Goal: Transaction & Acquisition: Obtain resource

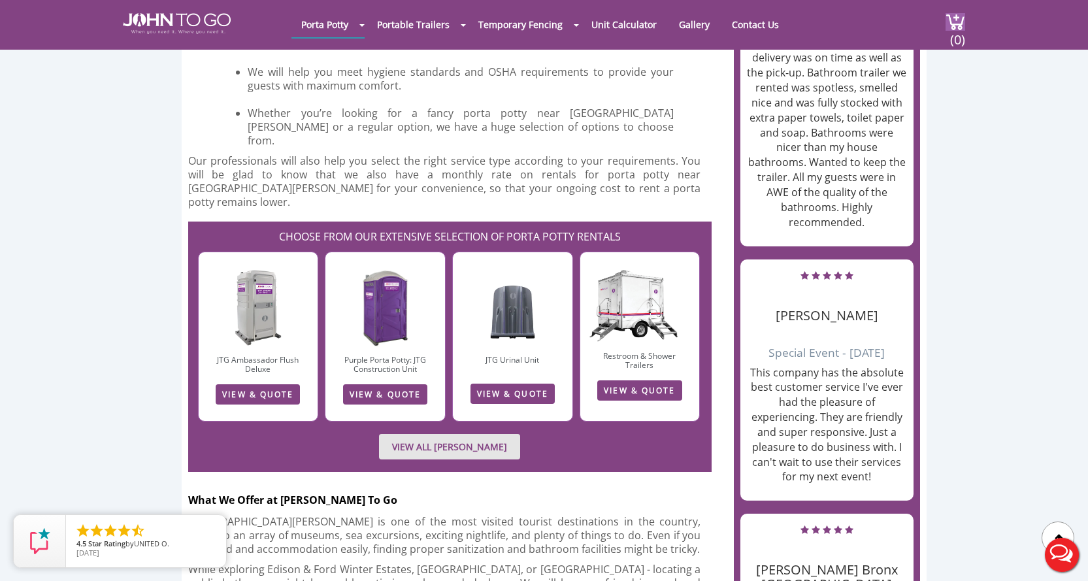
scroll to position [1372, 0]
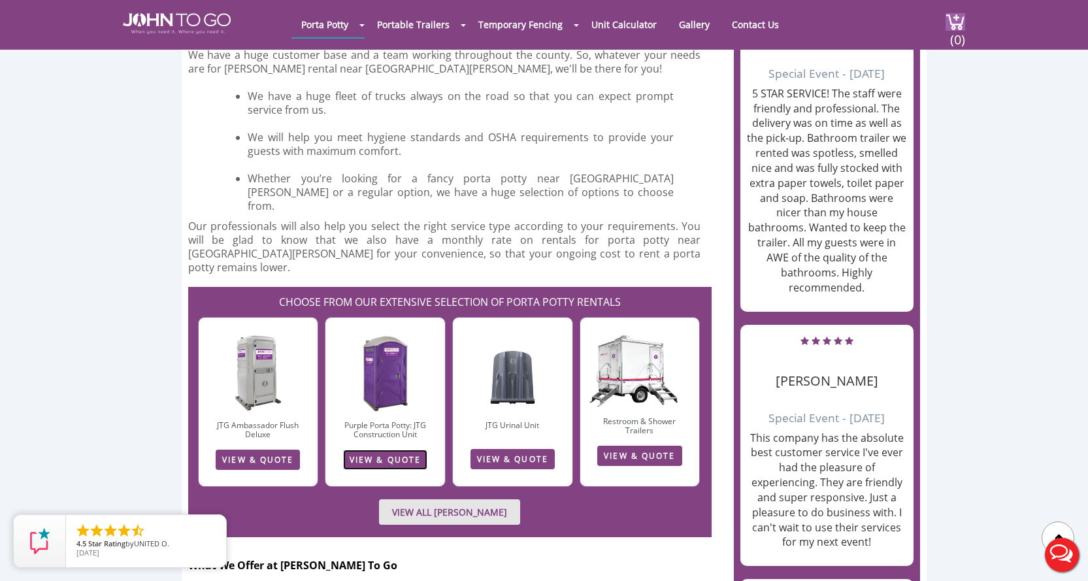
click at [384, 450] on link "VIEW & QUOTE" at bounding box center [385, 460] width 84 height 20
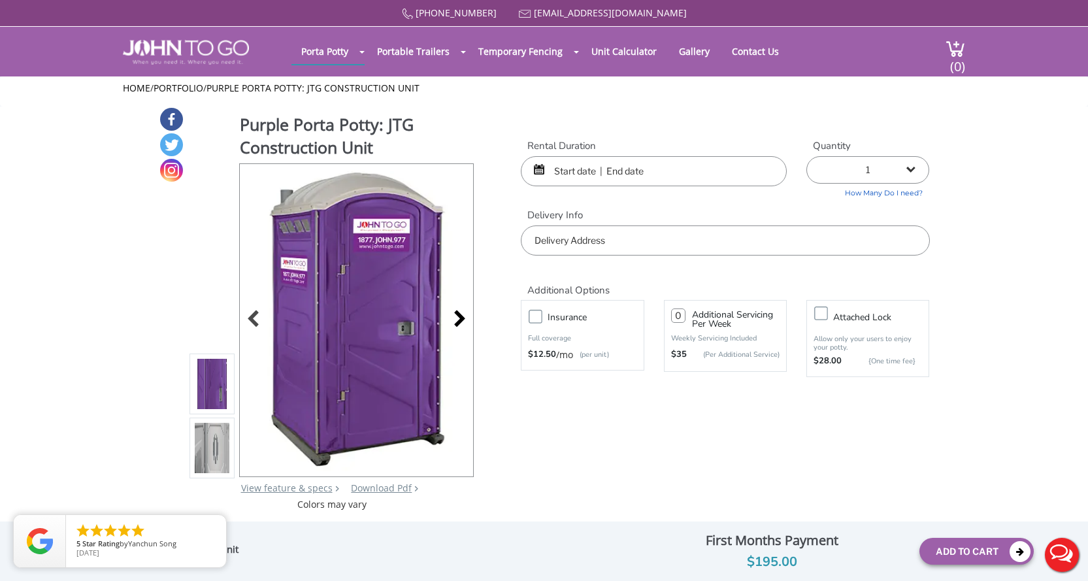
click at [457, 318] on div at bounding box center [456, 320] width 18 height 18
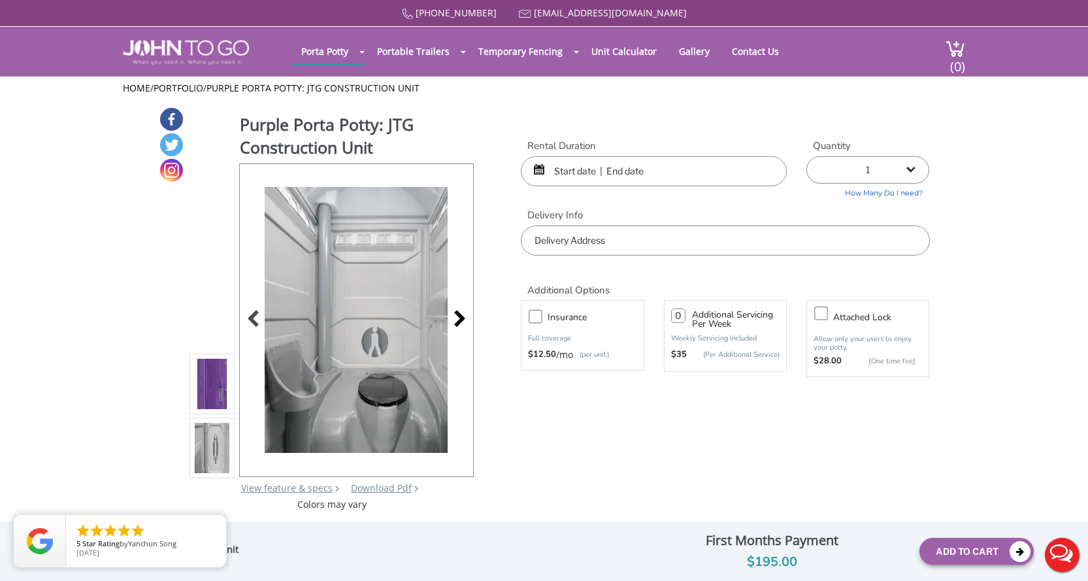
click at [457, 318] on div at bounding box center [456, 320] width 18 height 18
